Goal: Task Accomplishment & Management: Manage account settings

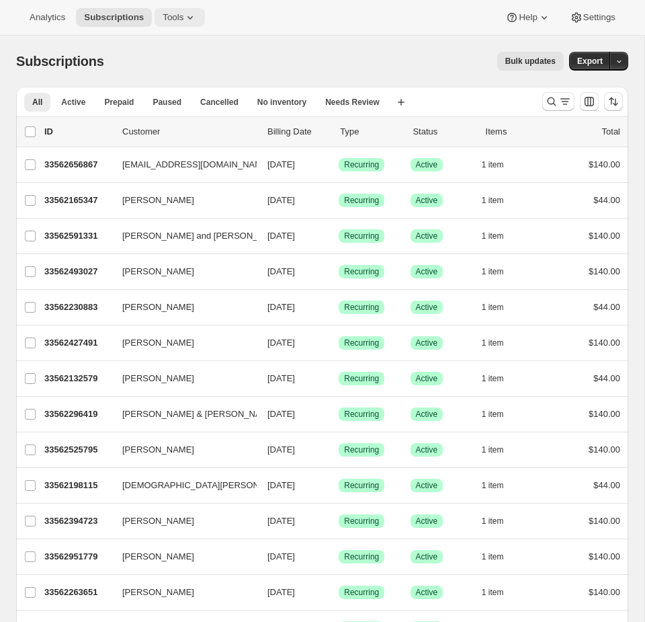
click at [195, 16] on icon at bounding box center [189, 17] width 13 height 13
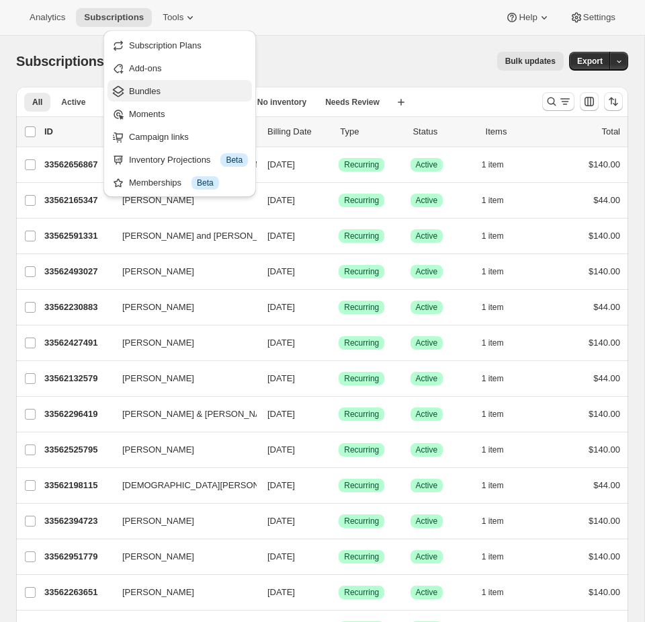
click at [179, 93] on span "Bundles" at bounding box center [188, 91] width 119 height 13
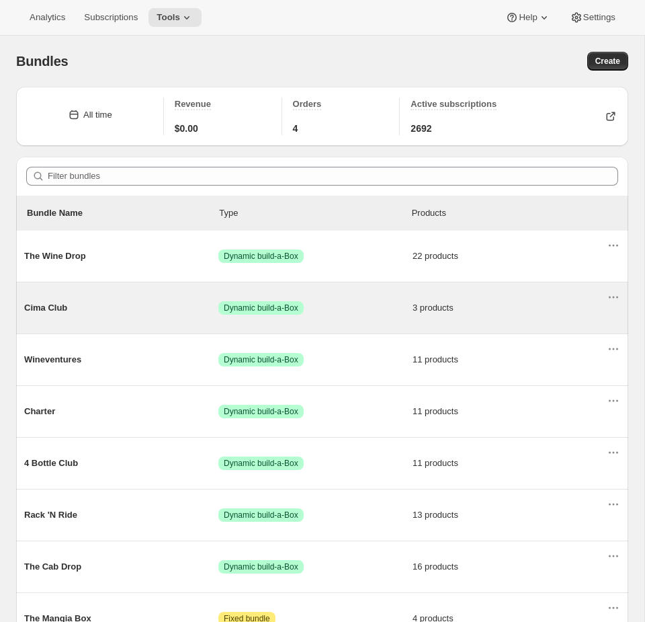
click at [407, 283] on div "Cima Club Success Dynamic build-a-Box 3 products" at bounding box center [322, 307] width 612 height 51
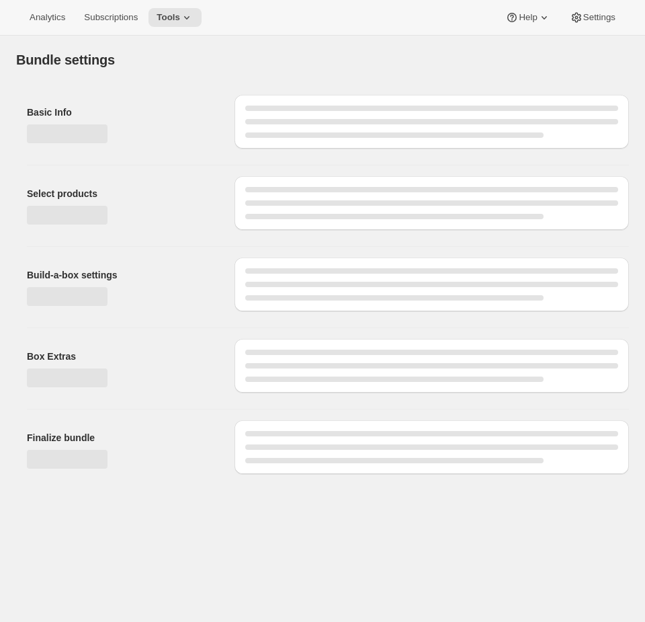
type input "Cima Club"
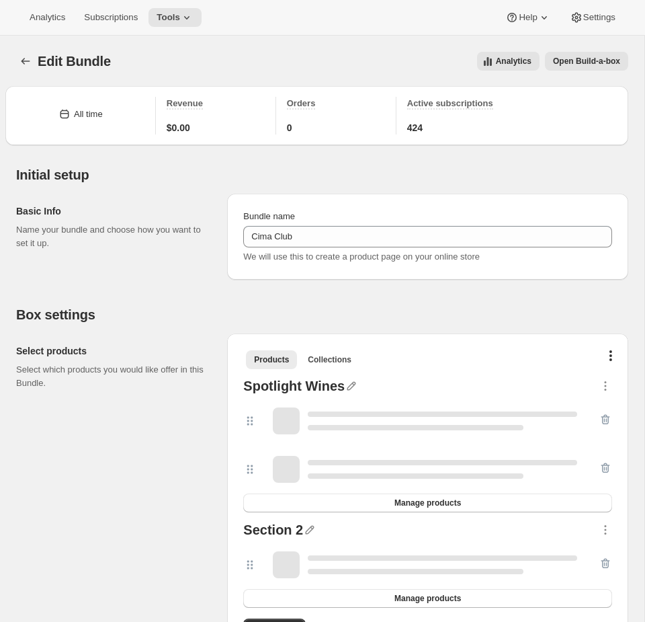
click at [584, 61] on span "Open Build-a-box" at bounding box center [586, 61] width 67 height 11
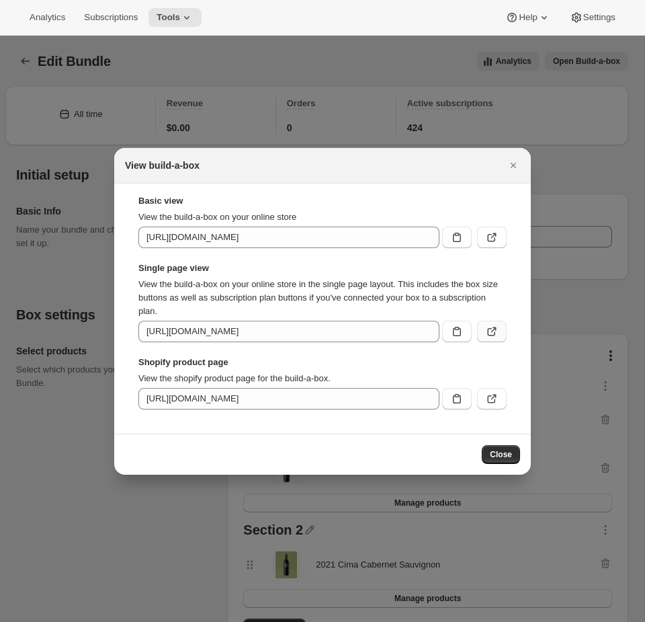
click at [495, 331] on icon ":reb:" at bounding box center [491, 331] width 13 height 13
click at [495, 237] on icon ":reb:" at bounding box center [491, 236] width 13 height 13
